Goal: Task Accomplishment & Management: Manage account settings

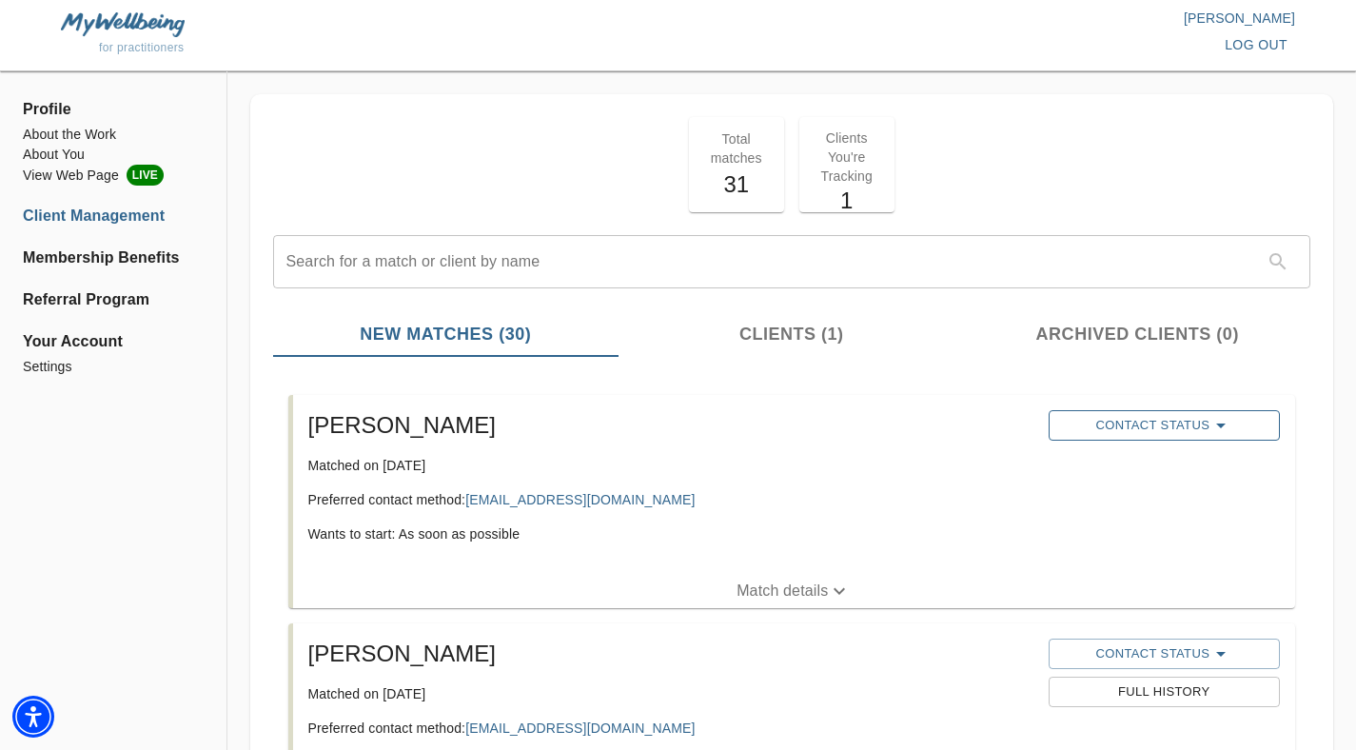
click at [1107, 419] on span "Contact Status" at bounding box center [1164, 425] width 212 height 23
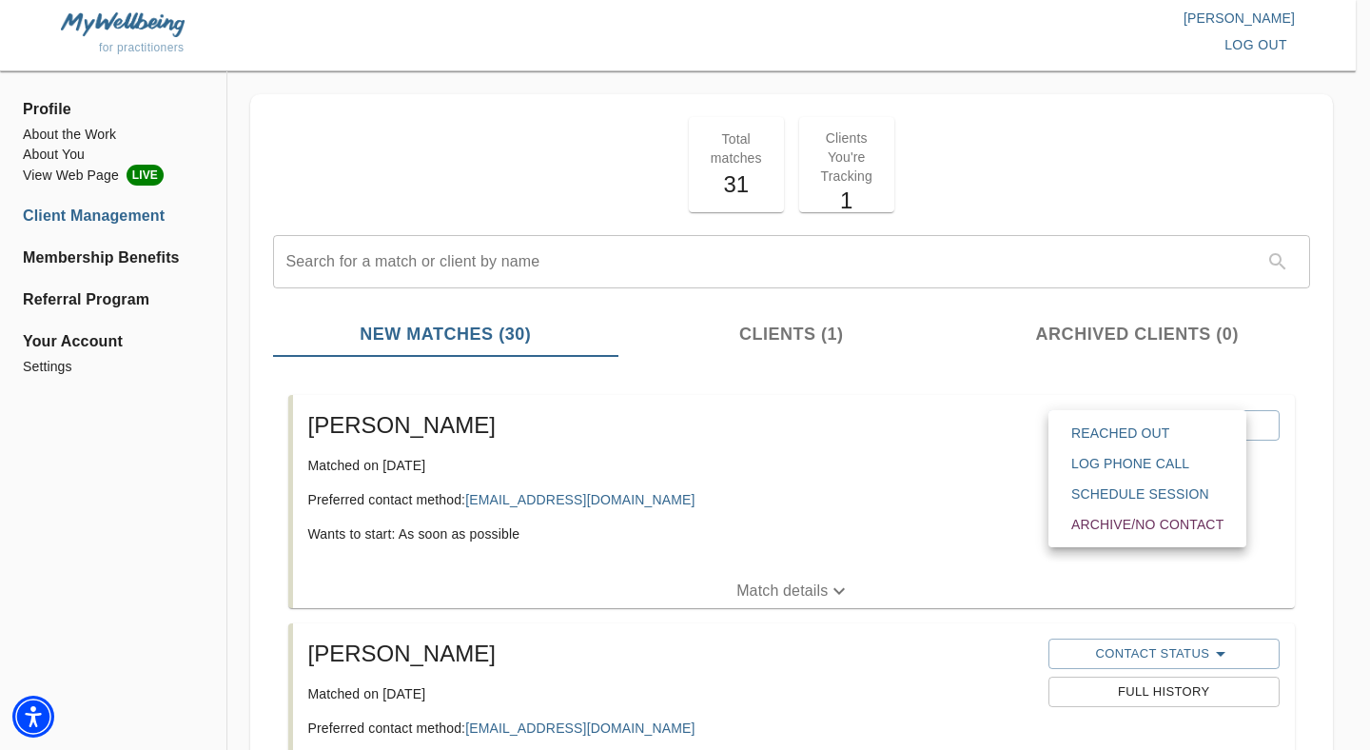
click at [1112, 448] on button "Log Phone Call" at bounding box center [1147, 463] width 183 height 30
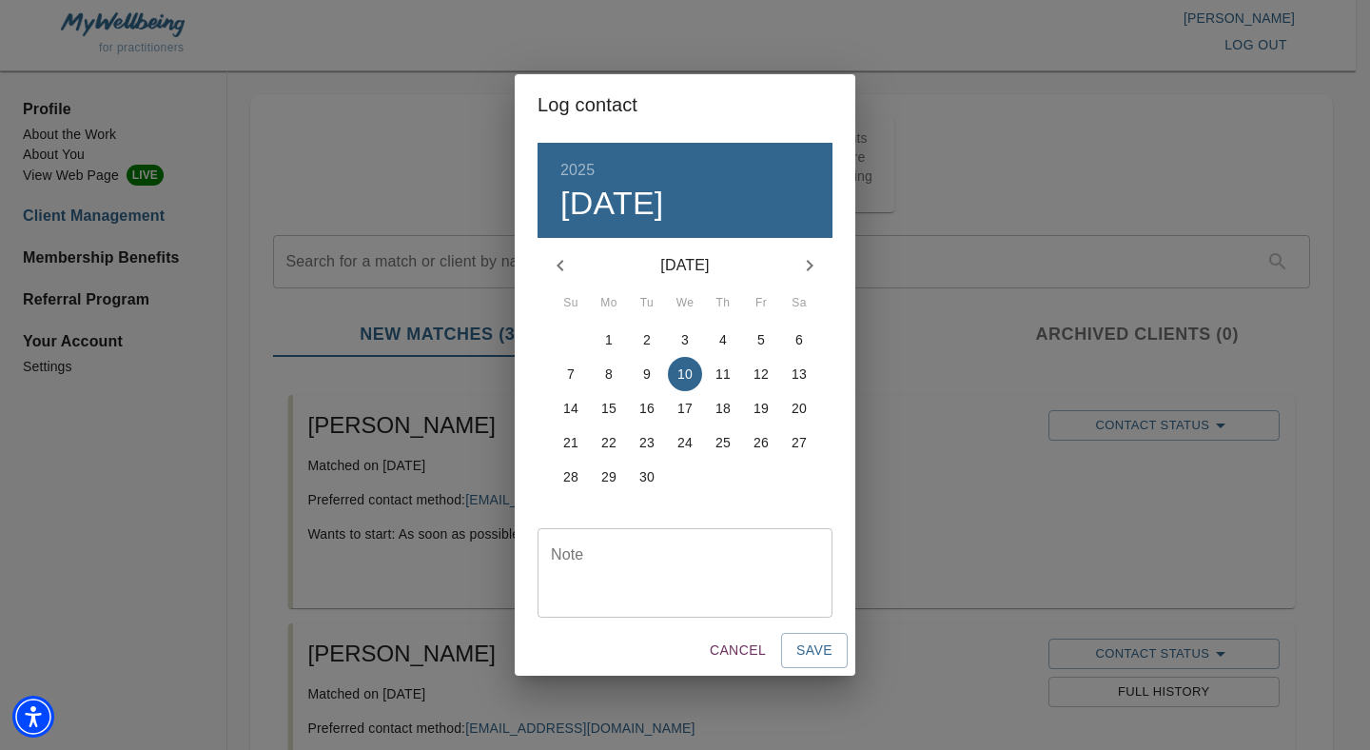
click at [760, 648] on span "Cancel" at bounding box center [738, 650] width 56 height 24
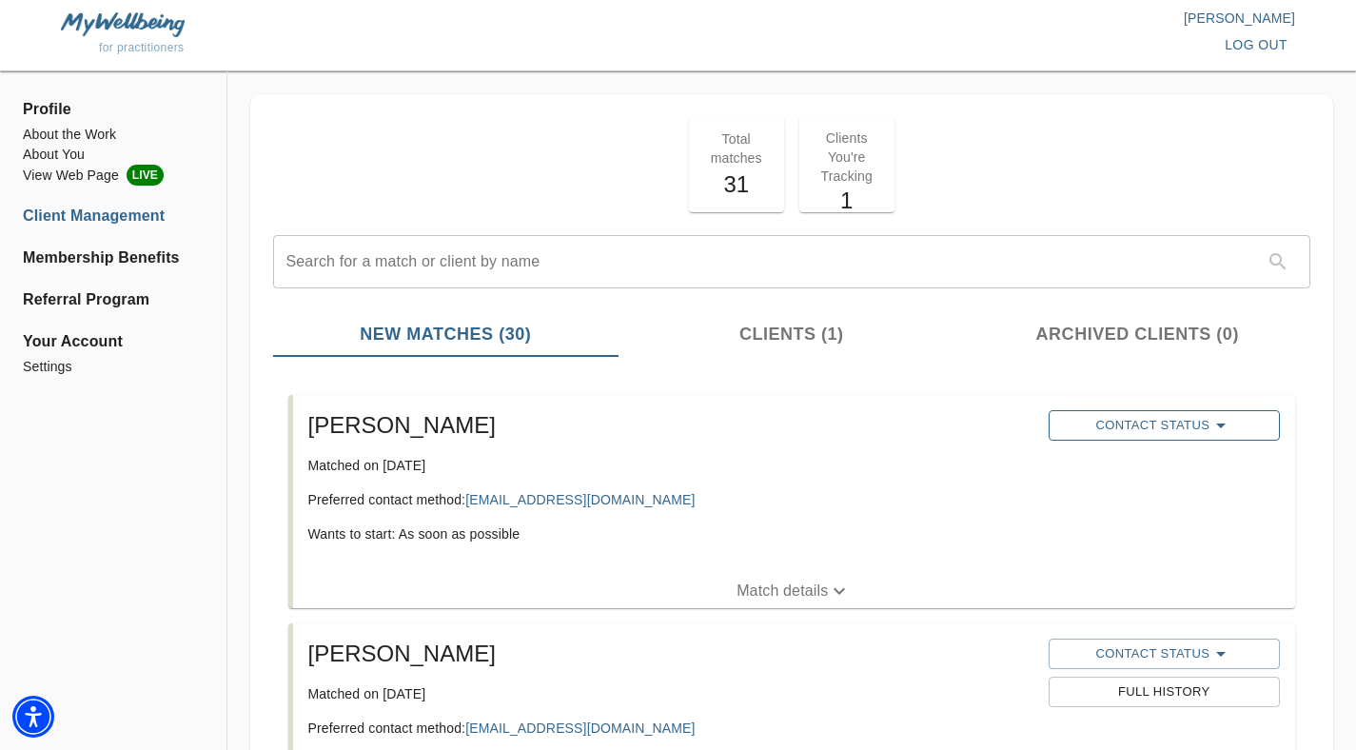
click at [1163, 418] on span "Contact Status" at bounding box center [1164, 425] width 212 height 23
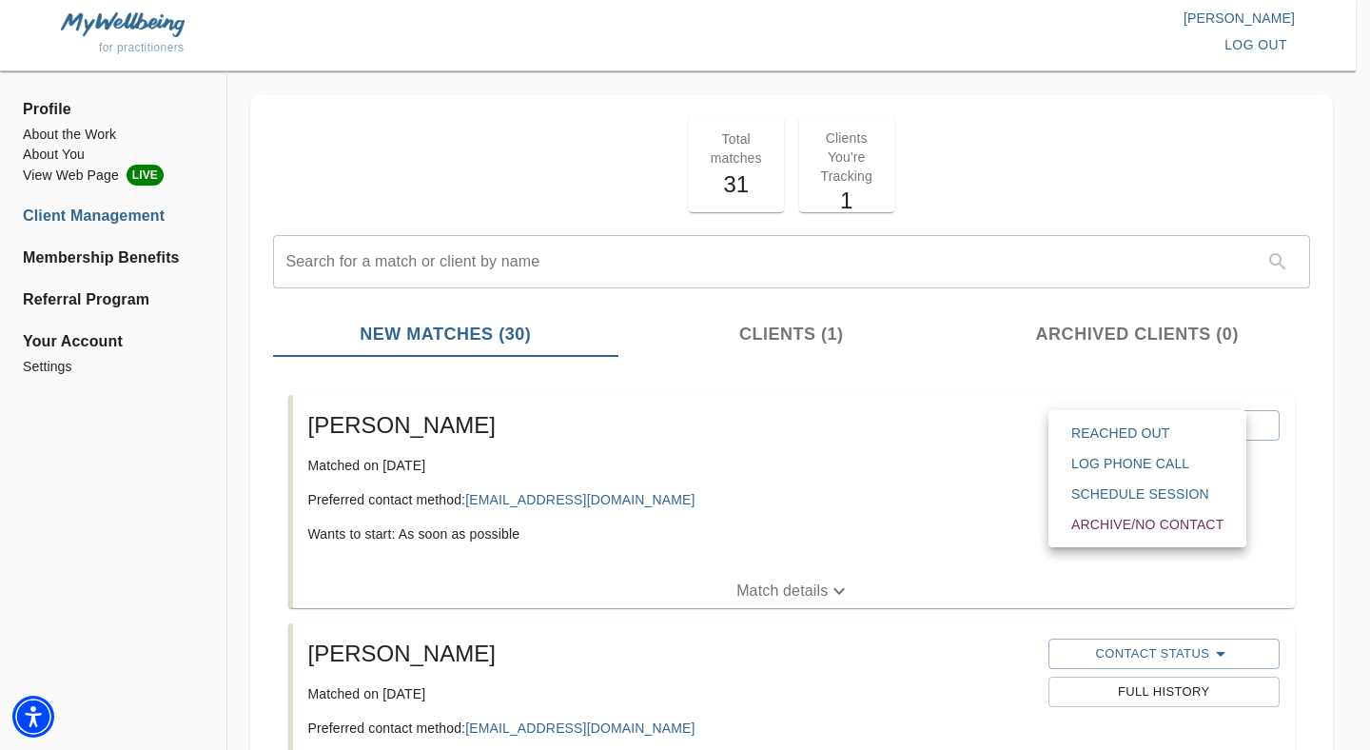
click at [1151, 439] on span "Reached Out" at bounding box center [1147, 432] width 152 height 19
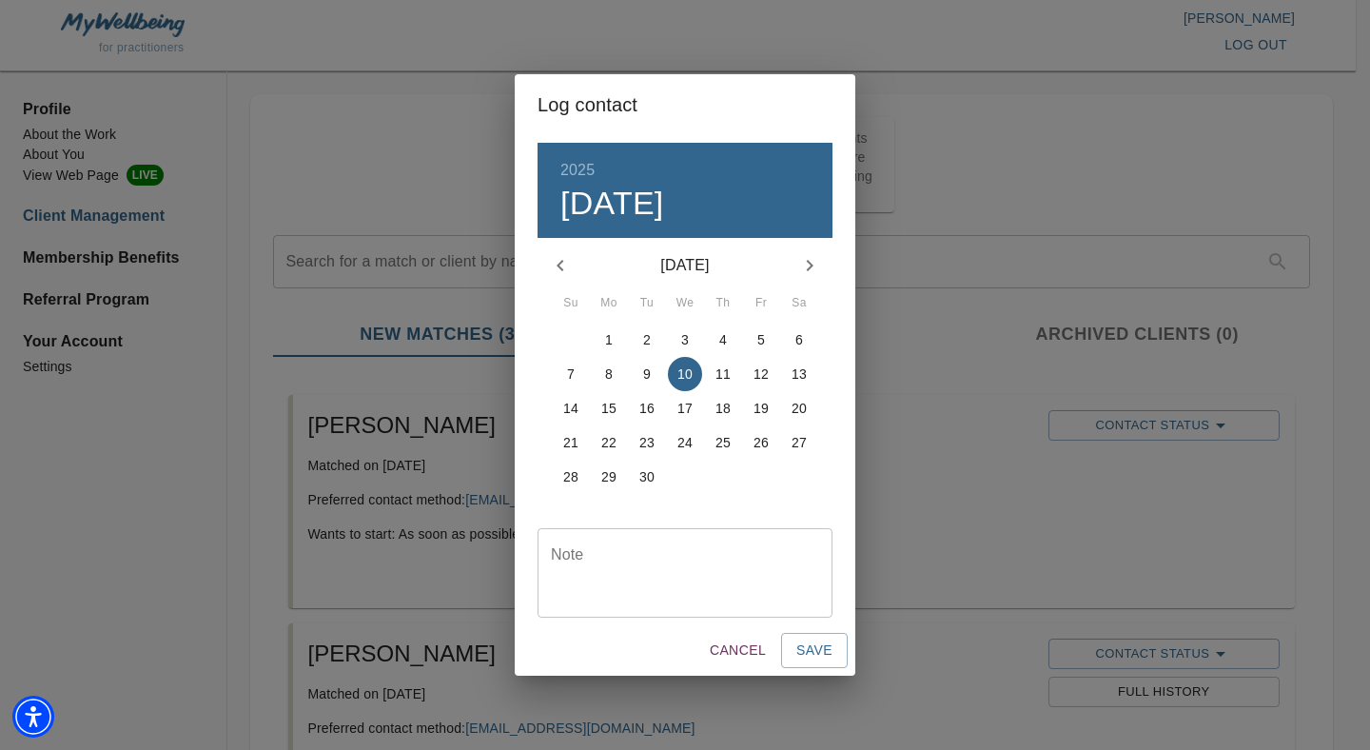
click at [678, 562] on textarea at bounding box center [685, 573] width 268 height 54
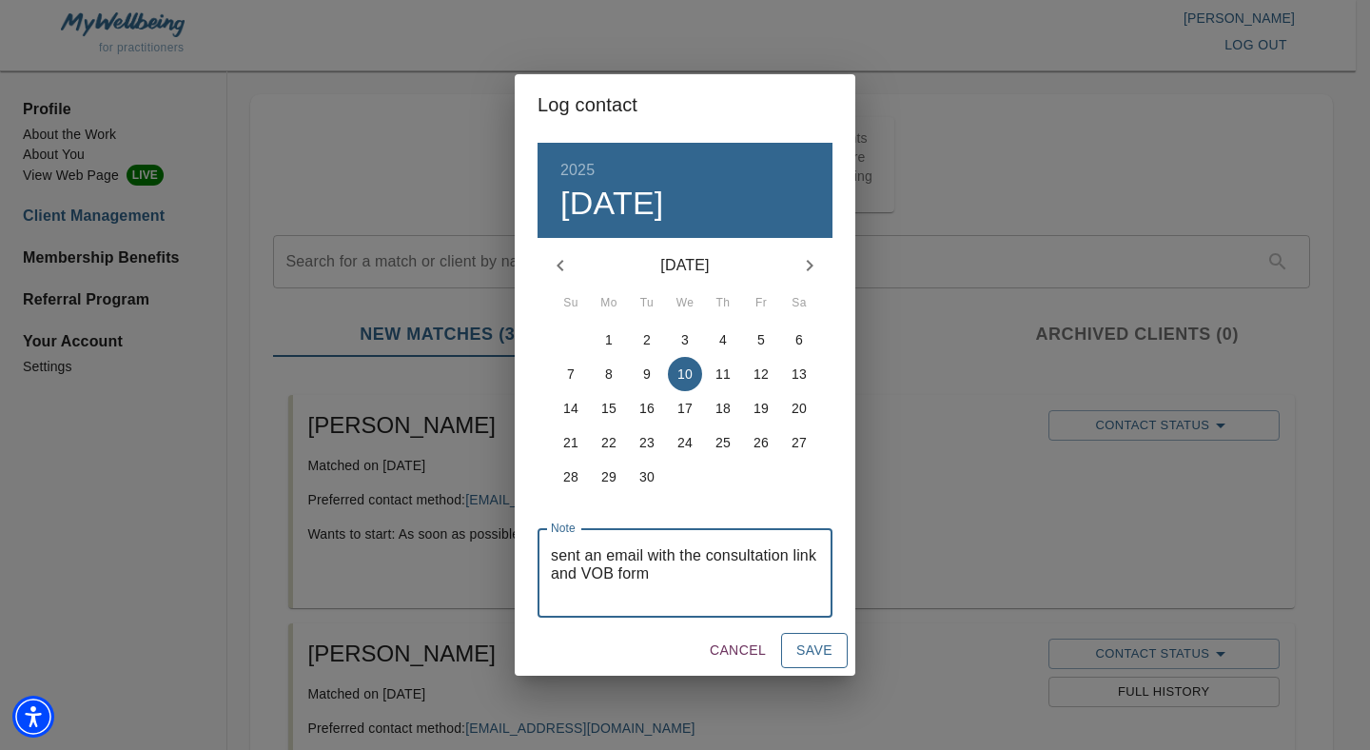
type textarea "sent an email with the consultation link and VOB form"
click at [799, 650] on span "Save" at bounding box center [814, 650] width 36 height 24
